Goal: Check status

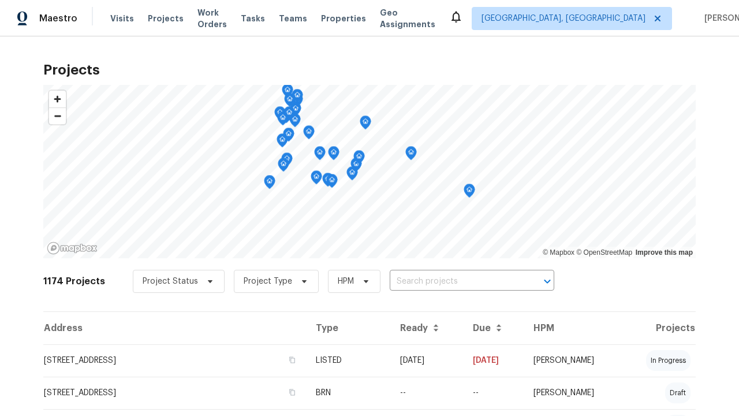
click at [173, 275] on span "Project Status" at bounding box center [170, 281] width 55 height 12
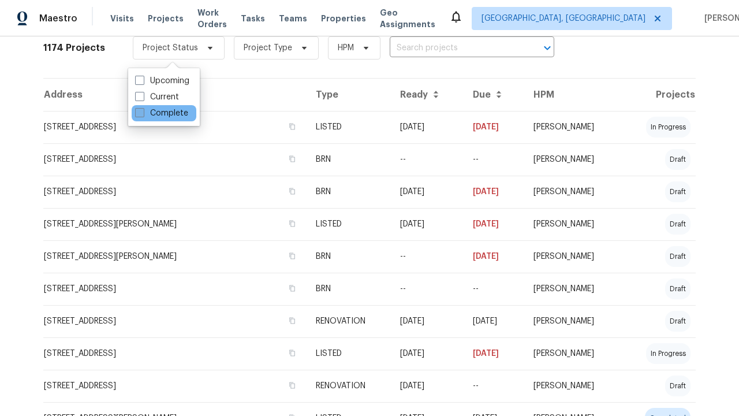
click at [161, 113] on label "Complete" at bounding box center [161, 113] width 53 height 12
click at [143, 113] on input "Complete" at bounding box center [139, 111] width 8 height 8
checkbox input "true"
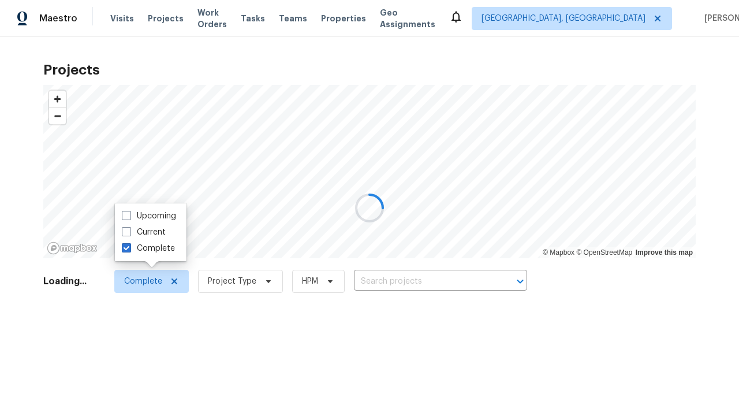
click at [6, 6] on div at bounding box center [369, 208] width 739 height 416
